Goal: Task Accomplishment & Management: Manage account settings

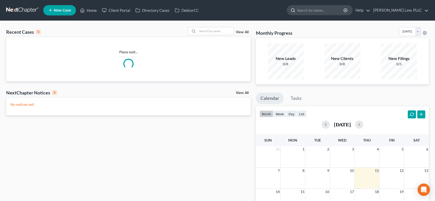
click at [333, 11] on input "search" at bounding box center [320, 10] width 47 height 10
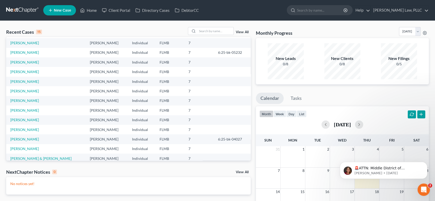
scroll to position [35, 0]
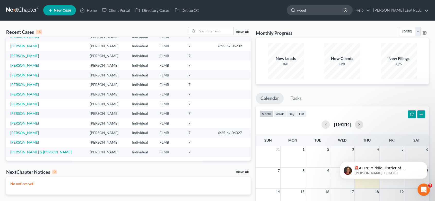
type input "[PERSON_NAME]"
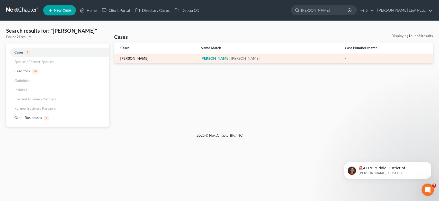
click at [138, 59] on link "[PERSON_NAME]" at bounding box center [134, 59] width 28 height 4
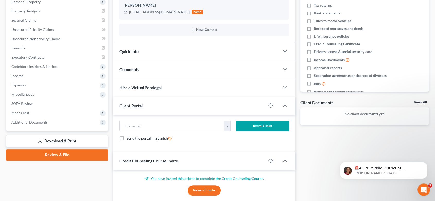
scroll to position [114, 0]
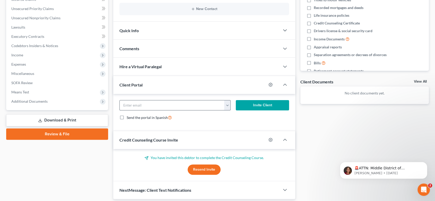
click at [177, 109] on input "email" at bounding box center [172, 105] width 105 height 10
paste input "[EMAIL_ADDRESS][DOMAIN_NAME]"
type input "[EMAIL_ADDRESS][DOMAIN_NAME]"
click at [251, 105] on button "Invite Client" at bounding box center [262, 105] width 53 height 10
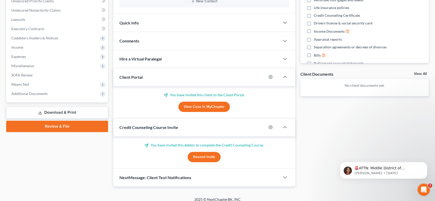
scroll to position [126, 0]
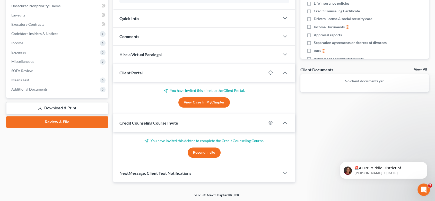
click at [202, 152] on button "Resend Invite" at bounding box center [204, 152] width 33 height 10
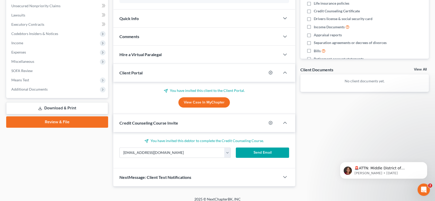
click at [259, 151] on button "Send Email" at bounding box center [262, 152] width 53 height 10
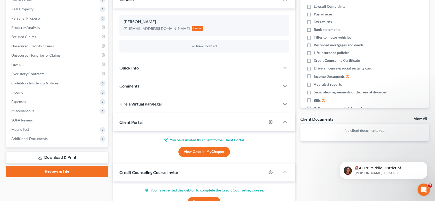
scroll to position [12, 0]
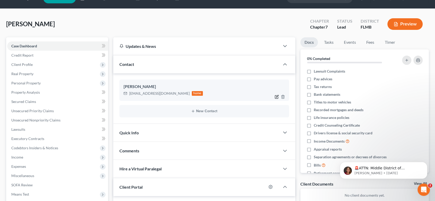
click at [278, 97] on icon "button" at bounding box center [276, 97] width 4 height 4
select select "0"
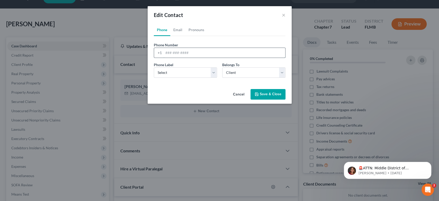
click at [184, 55] on input "tel" at bounding box center [225, 53] width 122 height 10
drag, startPoint x: 184, startPoint y: 55, endPoint x: 186, endPoint y: 56, distance: 3.0
paste input "[PHONE_NUMBER]"
type input "[PHONE_NUMBER]"
drag, startPoint x: 191, startPoint y: 60, endPoint x: 192, endPoint y: 64, distance: 4.1
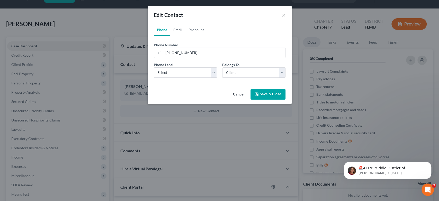
click at [192, 64] on form "Phone Number * [PHONE_NUMBER] Ext. Phone Label * Select Mobile Home Work Other …" at bounding box center [220, 62] width 132 height 40
click at [193, 78] on div "Phone Label * Select Mobile Home Work Other Belongs To * Select Client Other" at bounding box center [219, 72] width 137 height 20
click at [193, 76] on select "Select Mobile Home Work Other" at bounding box center [185, 72] width 63 height 10
select select "0"
click at [154, 67] on select "Select Mobile Home Work Other" at bounding box center [185, 72] width 63 height 10
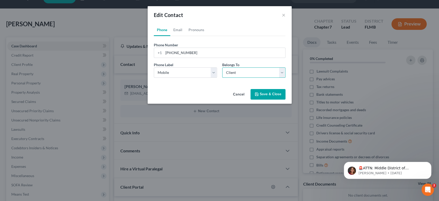
click at [255, 69] on select "Select Client Other" at bounding box center [253, 72] width 63 height 10
click at [255, 67] on div "Belongs To * Select Client Other" at bounding box center [254, 70] width 68 height 16
click at [175, 30] on link "Email" at bounding box center [177, 30] width 15 height 12
drag, startPoint x: 265, startPoint y: 92, endPoint x: 284, endPoint y: 120, distance: 34.4
click at [265, 92] on button "Save & Close" at bounding box center [268, 94] width 35 height 11
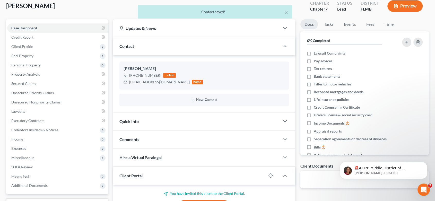
scroll to position [0, 0]
